Goal: Navigation & Orientation: Find specific page/section

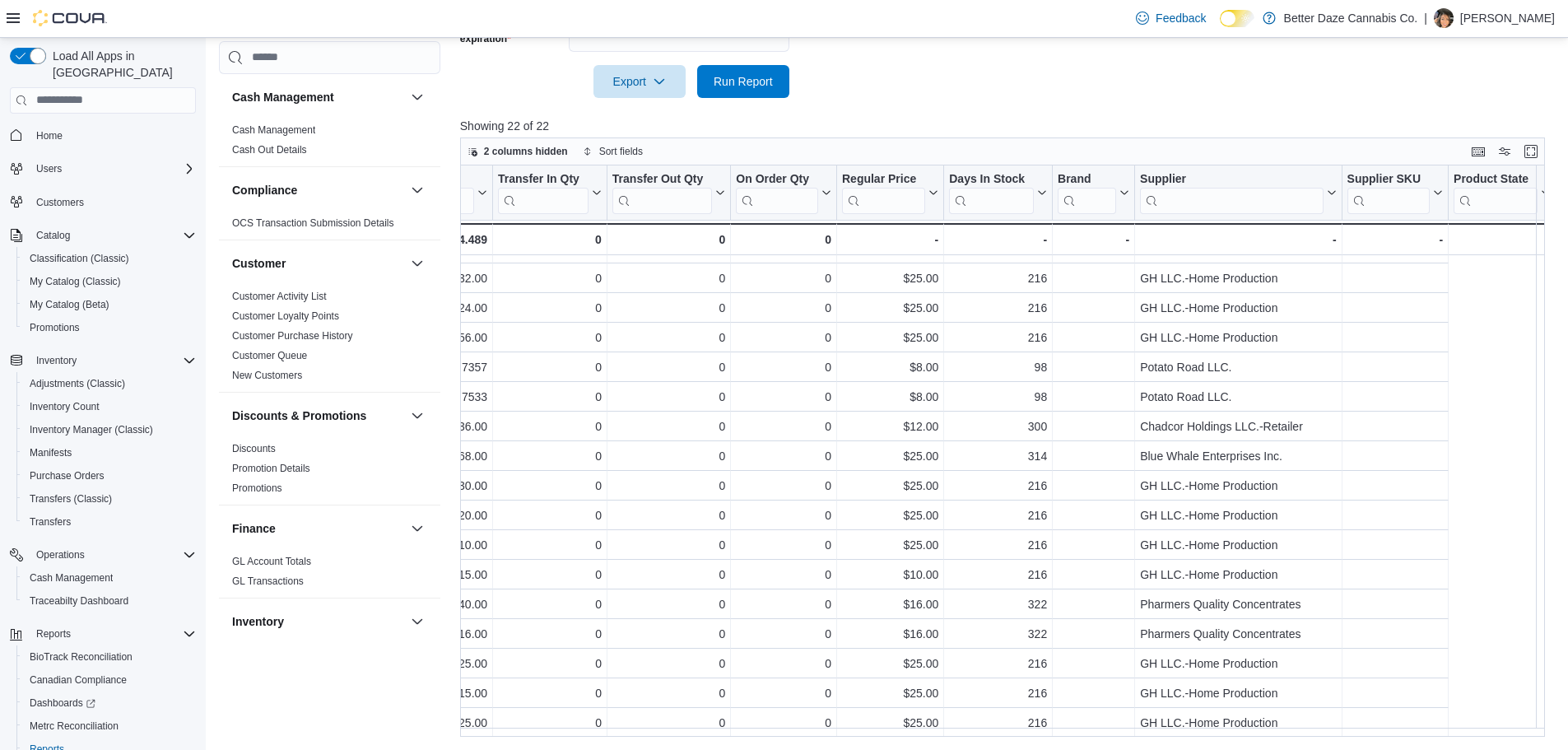
scroll to position [178, 0]
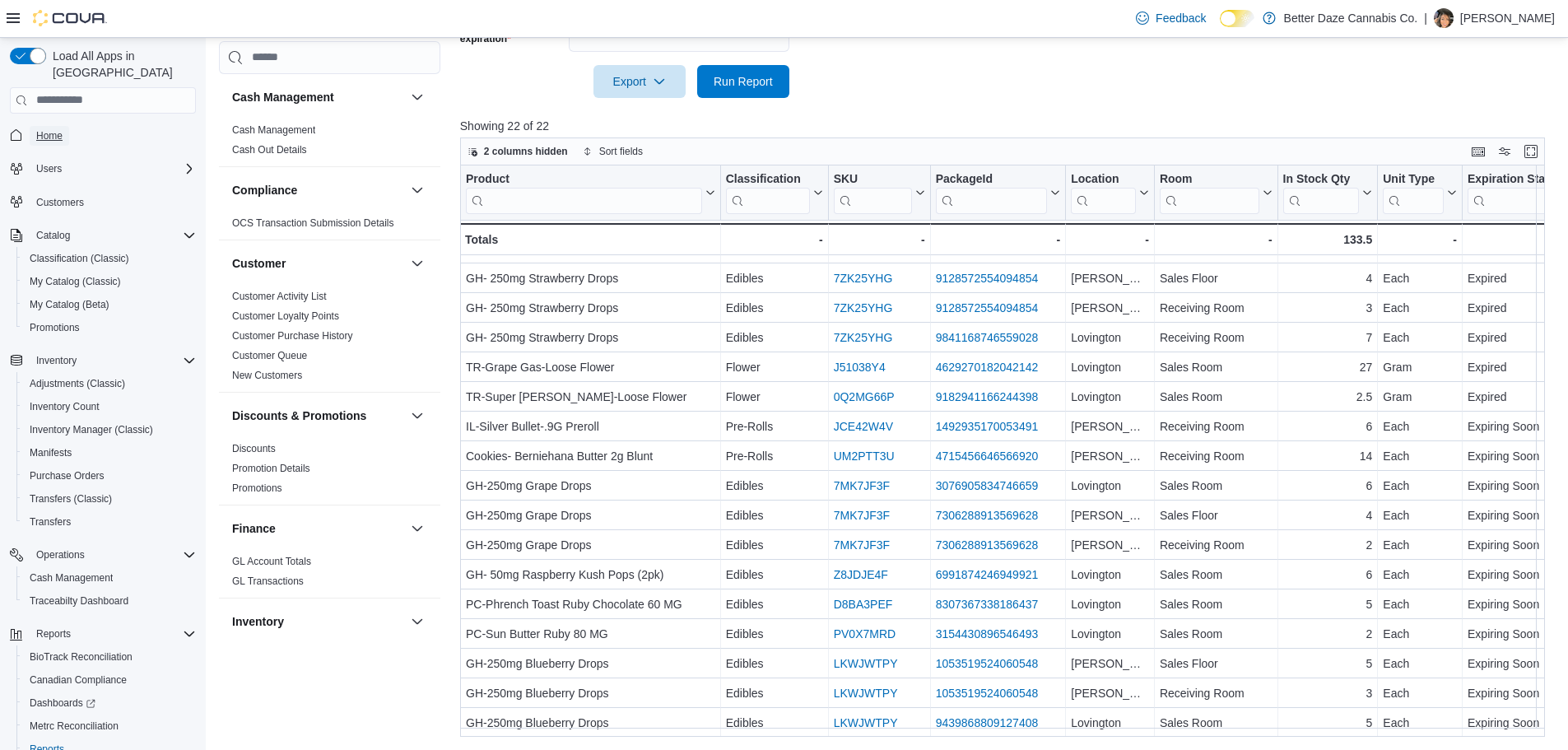
click at [49, 130] on span "Home" at bounding box center [50, 136] width 27 height 13
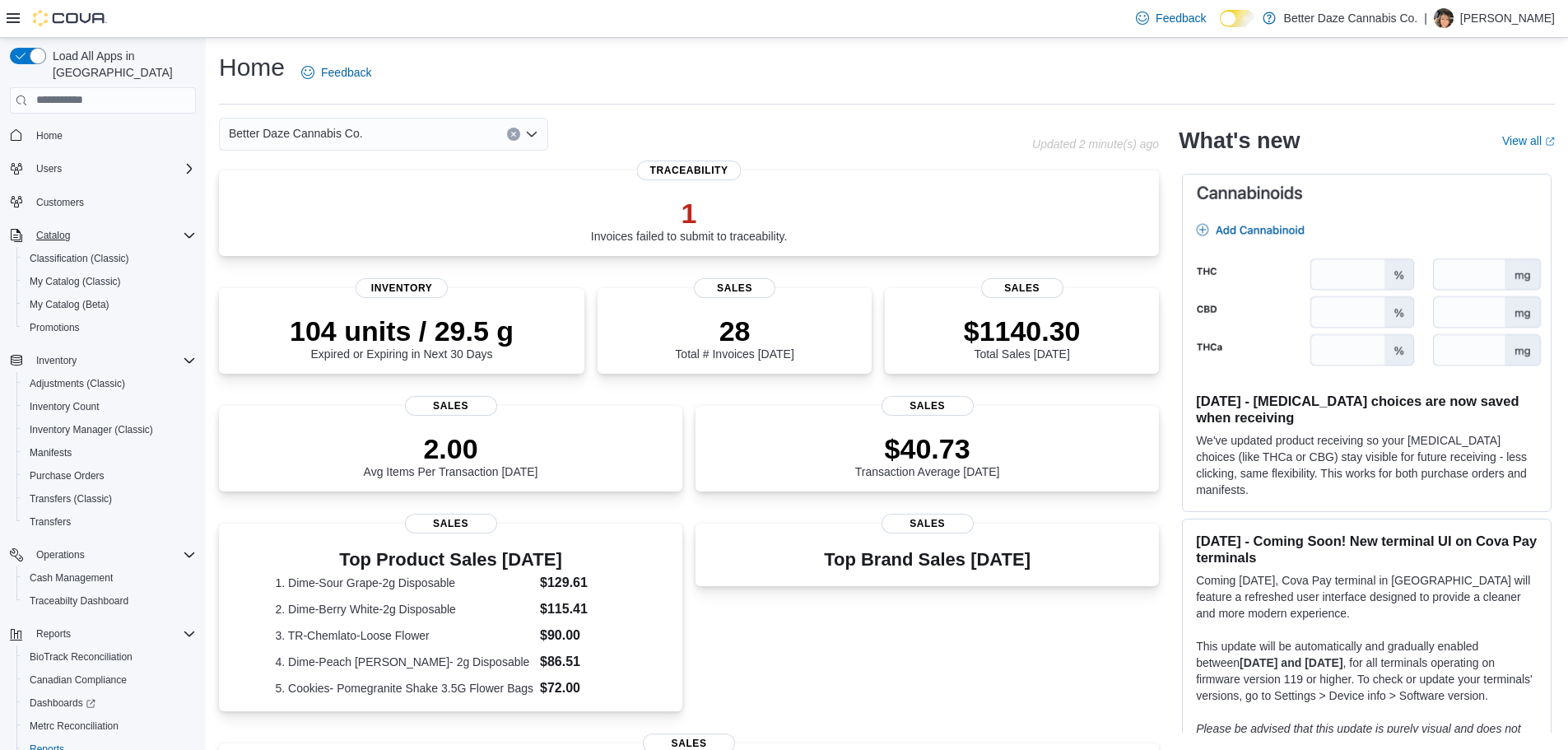
click at [176, 225] on div "Catalog" at bounding box center [112, 235] width 166 height 20
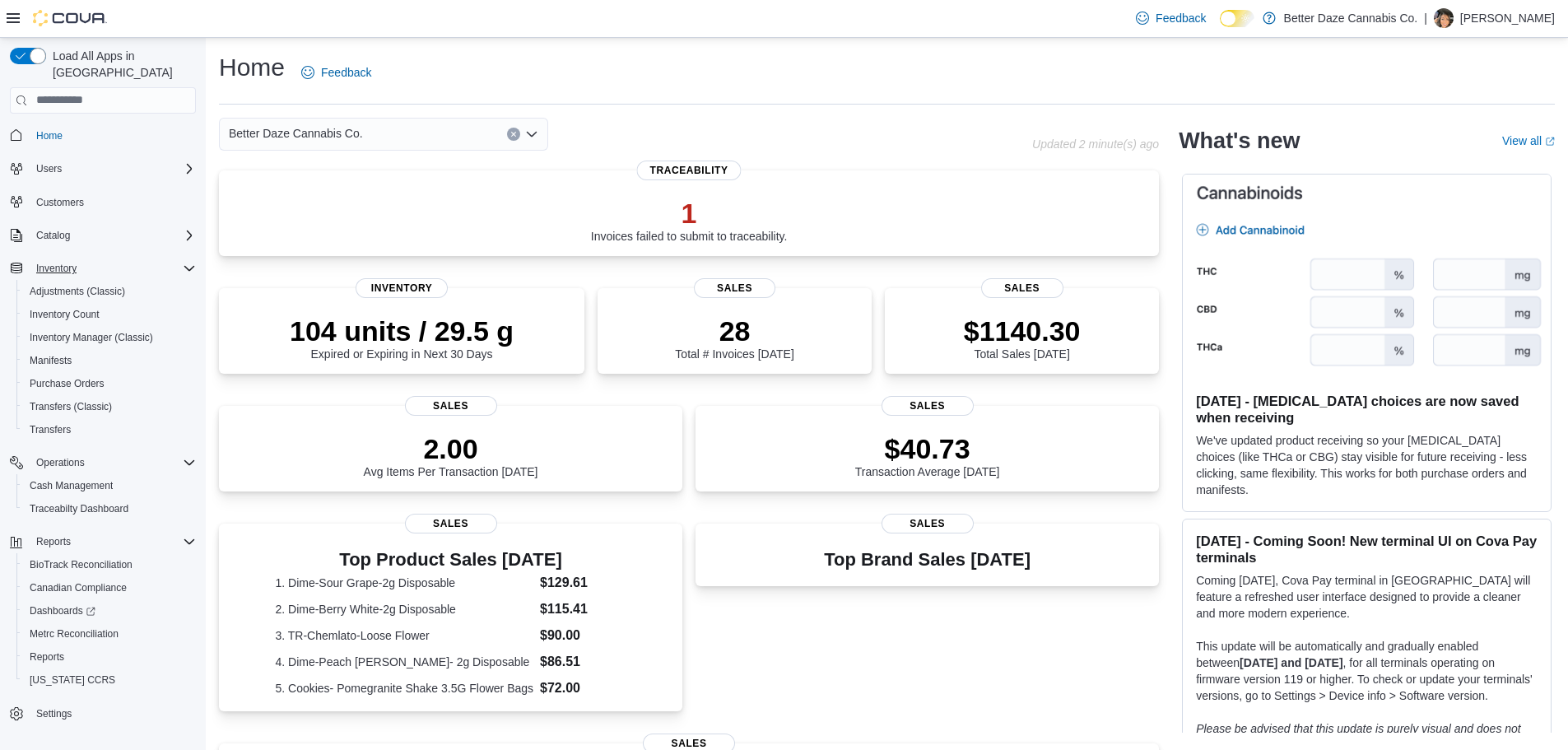
click at [176, 258] on div "Inventory" at bounding box center [112, 268] width 166 height 20
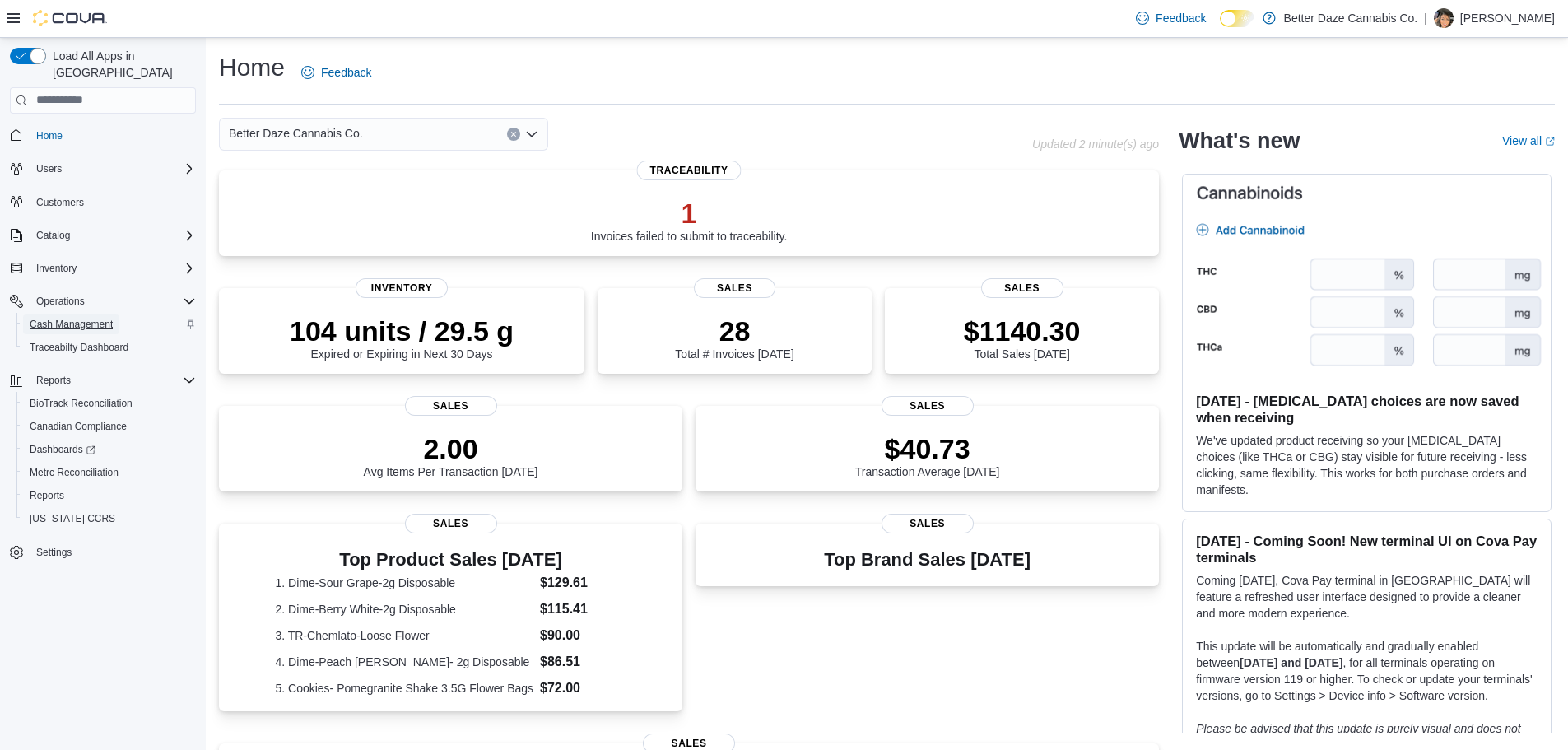
click at [91, 318] on span "Cash Management" at bounding box center [71, 324] width 83 height 13
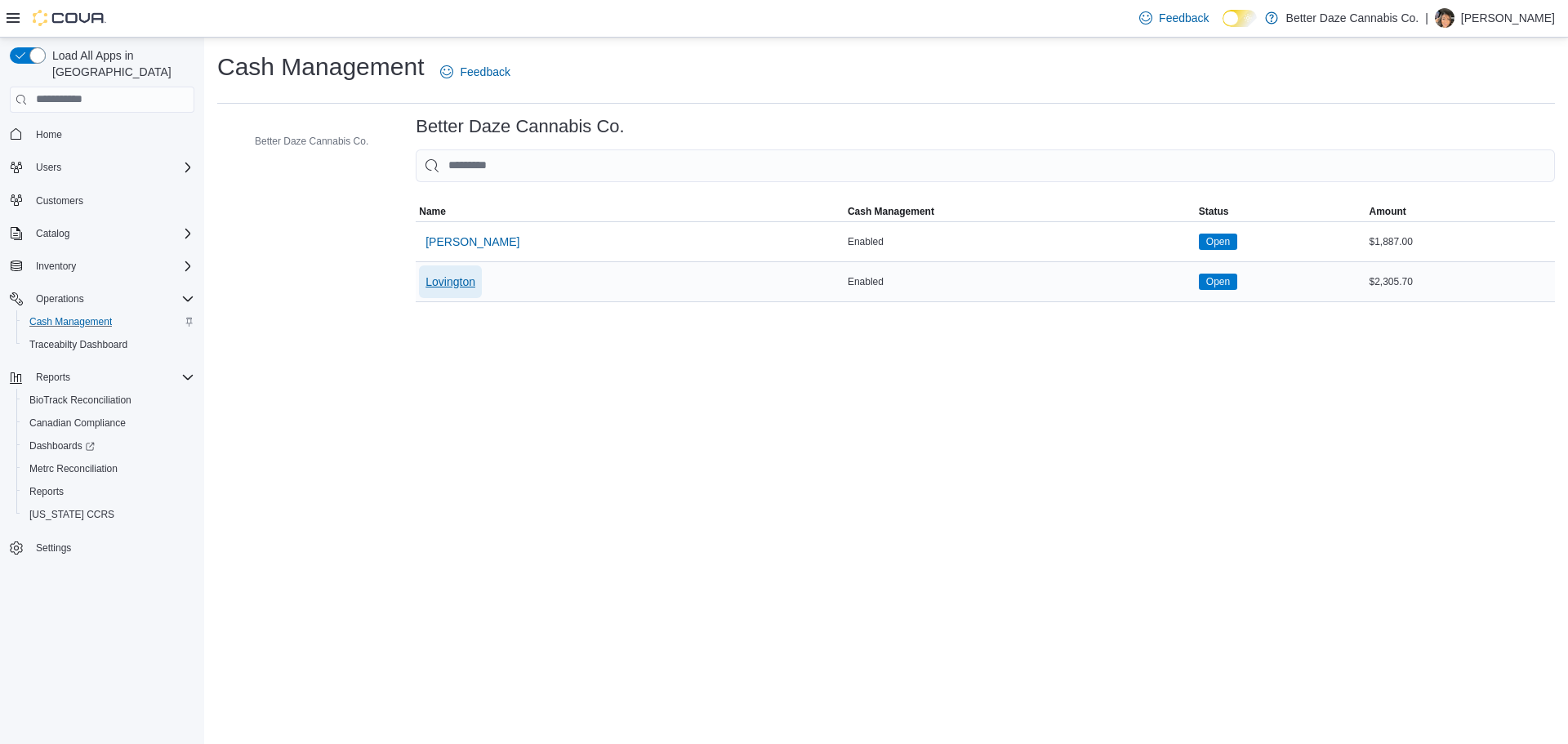
click at [443, 277] on span "Lovington" at bounding box center [450, 282] width 50 height 17
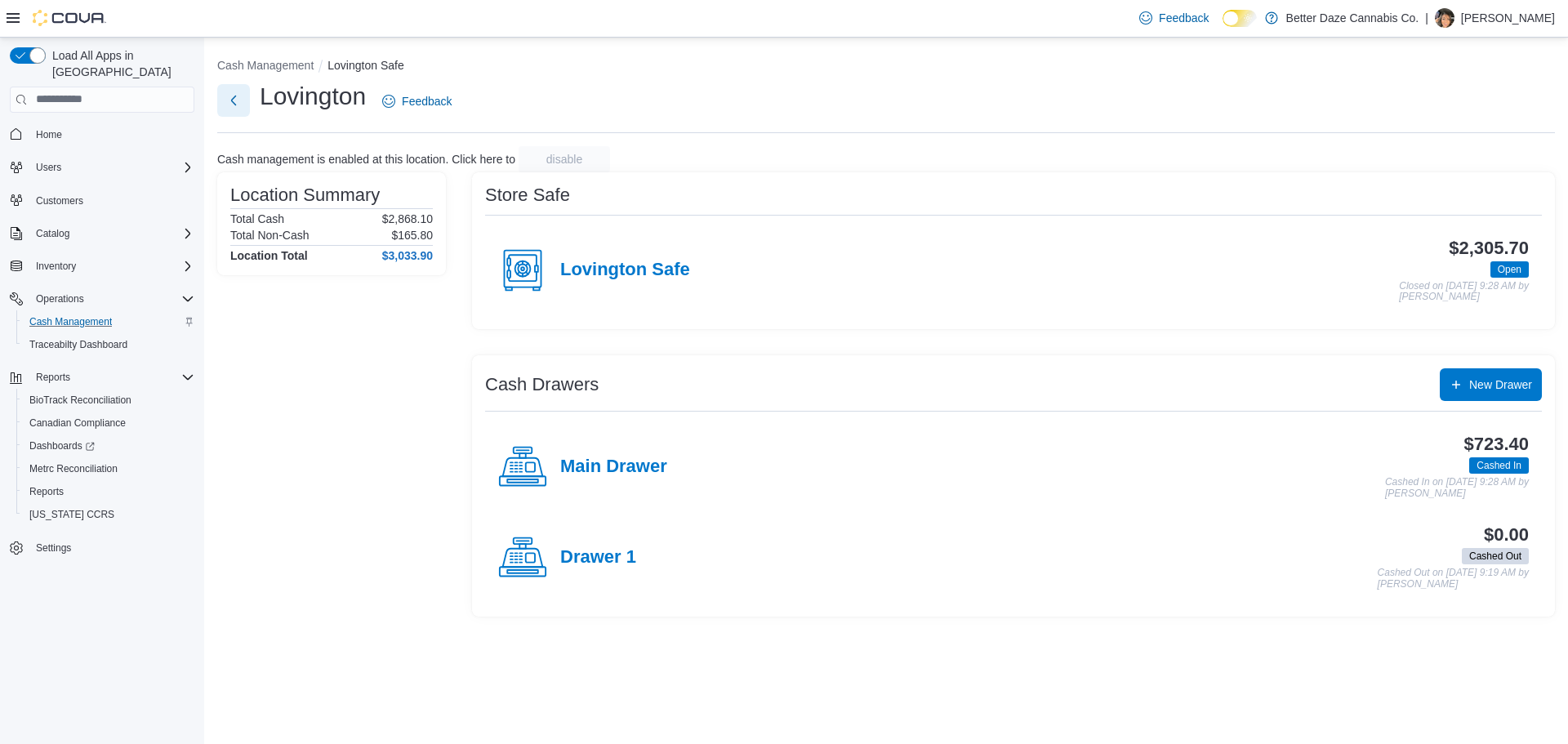
click at [236, 107] on button "Next" at bounding box center [233, 100] width 33 height 33
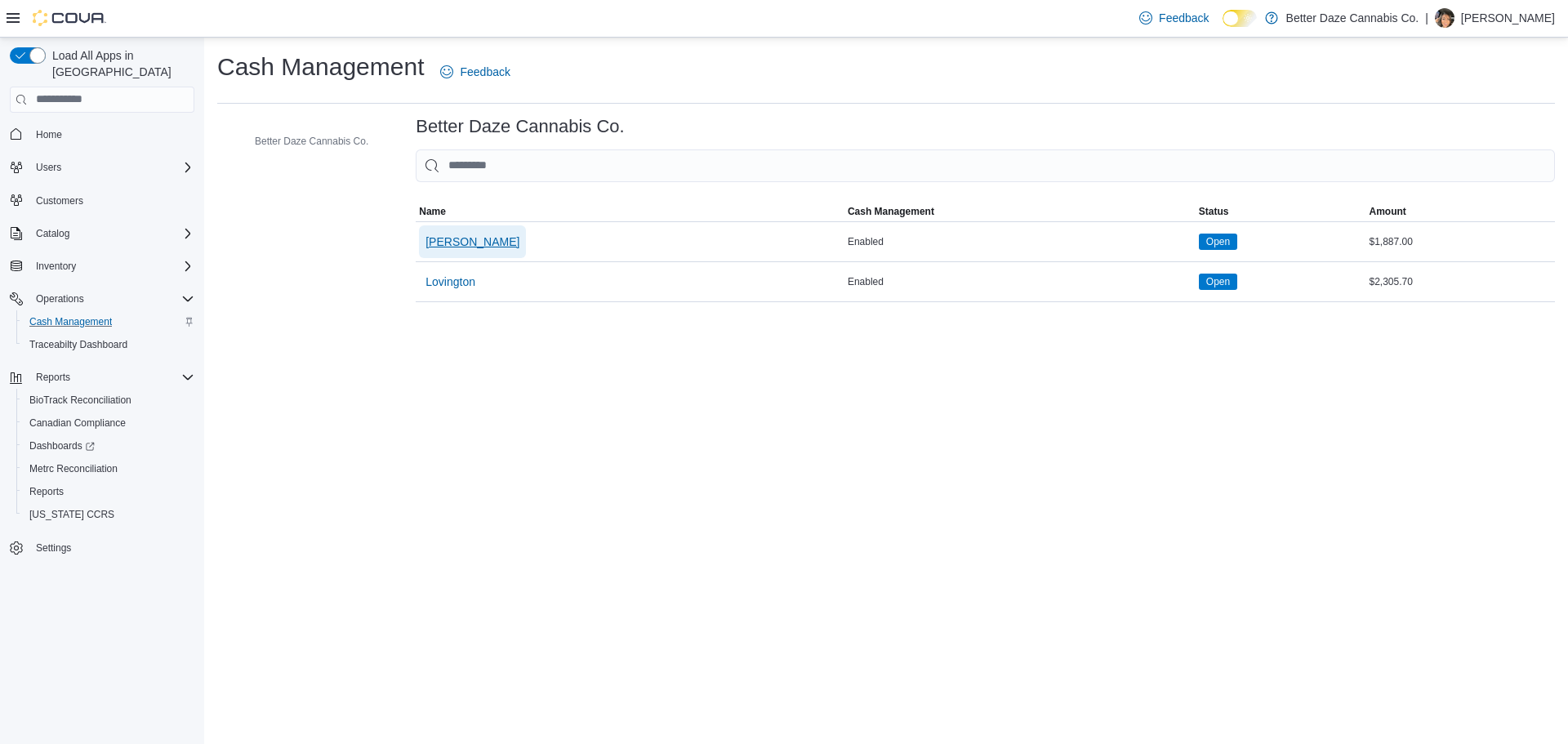
click at [429, 247] on span "Eunice" at bounding box center [472, 241] width 94 height 17
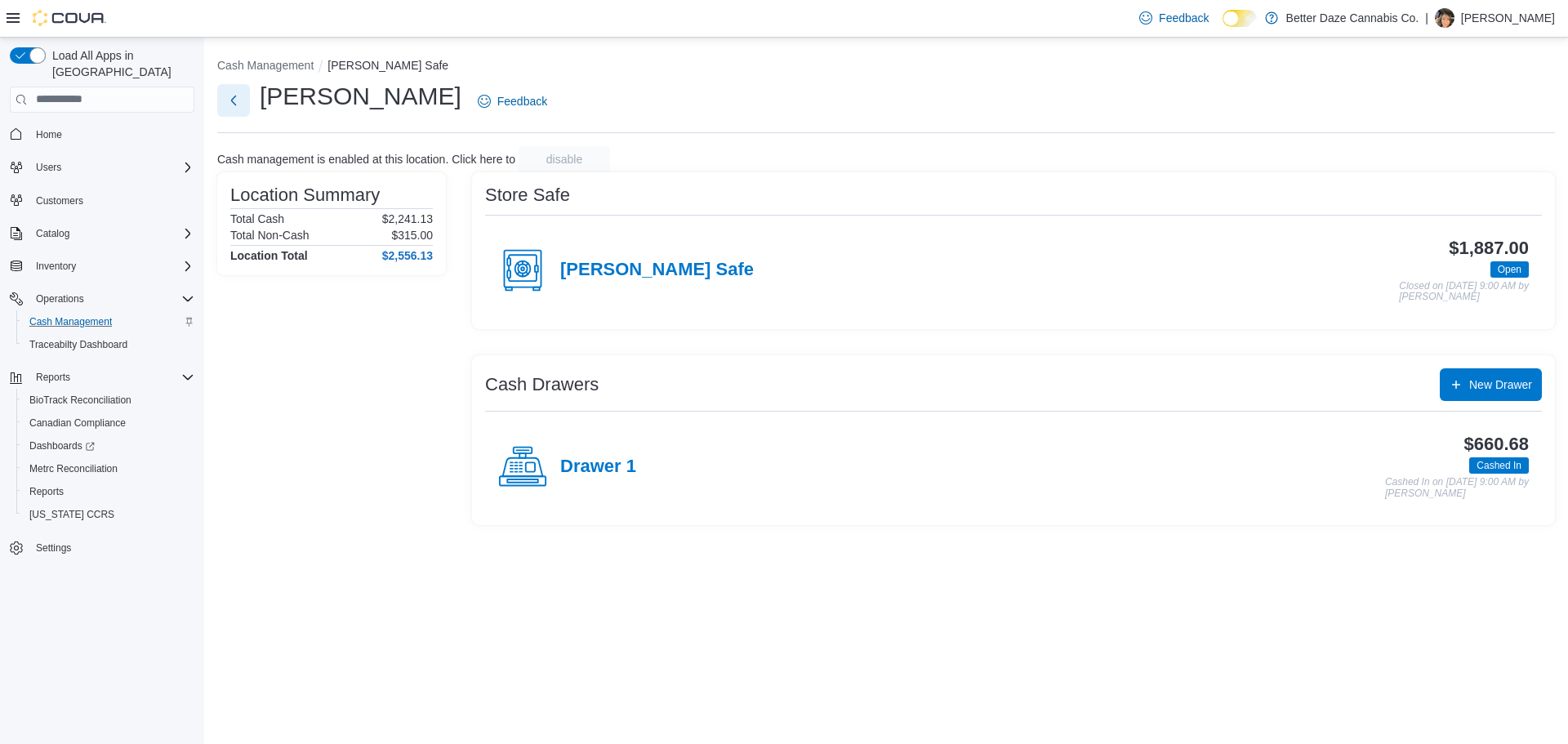
drag, startPoint x: 234, startPoint y: 92, endPoint x: 225, endPoint y: 94, distance: 9.2
click at [225, 94] on button "Next" at bounding box center [233, 100] width 33 height 33
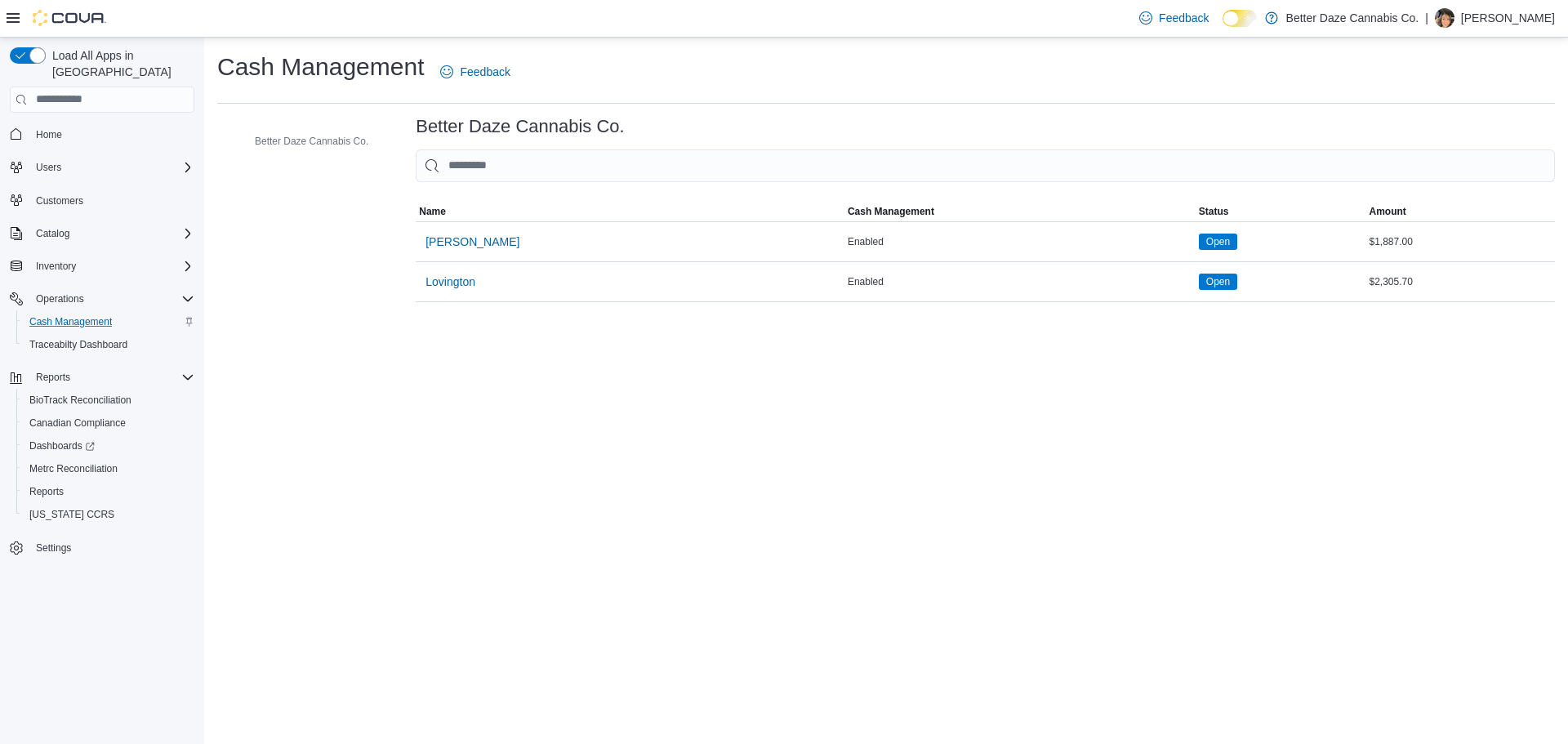
click at [17, 124] on span "Home" at bounding box center [102, 134] width 185 height 20
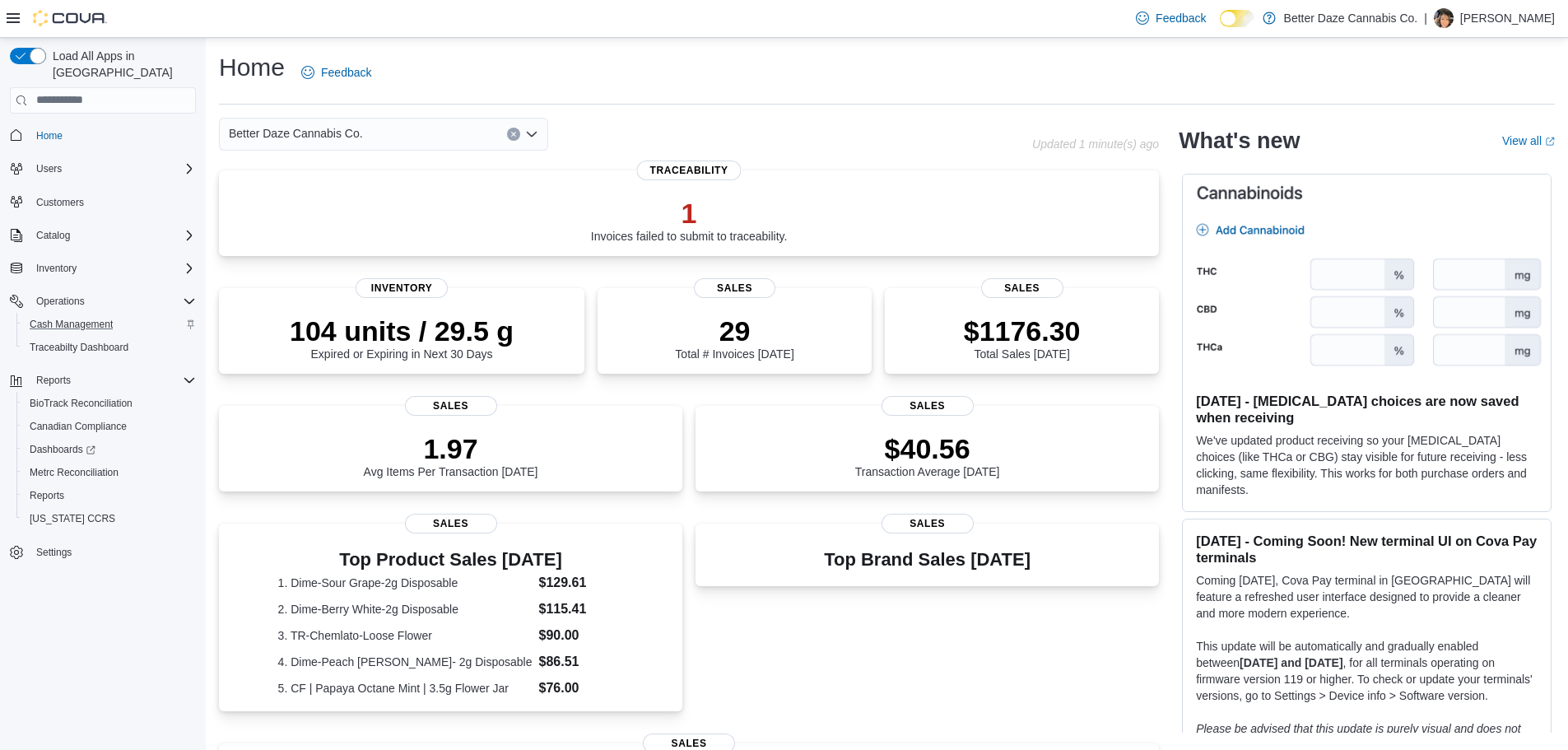
click at [1482, 3] on div "Feedback Dark Mode Better Daze Cannabis Co. | Alexis Renteria" at bounding box center [1343, 18] width 426 height 33
click at [1503, 7] on div "Feedback Dark Mode Better Daze Cannabis Co. | Alexis Renteria" at bounding box center [1343, 18] width 426 height 33
click at [1517, 14] on p "Alexis Renteria" at bounding box center [1508, 18] width 95 height 20
drag, startPoint x: 1443, startPoint y: 163, endPoint x: 1439, endPoint y: 172, distance: 9.8
click at [1443, 163] on span "Sign Out" at bounding box center [1449, 161] width 44 height 17
